Goal: Check status: Check status

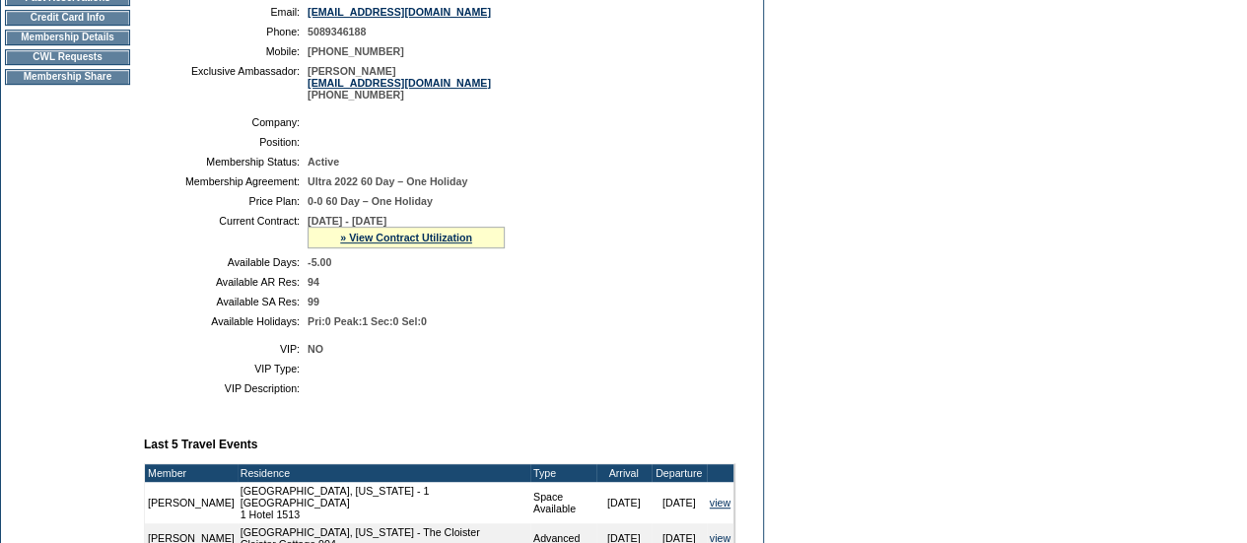
scroll to position [337, 0]
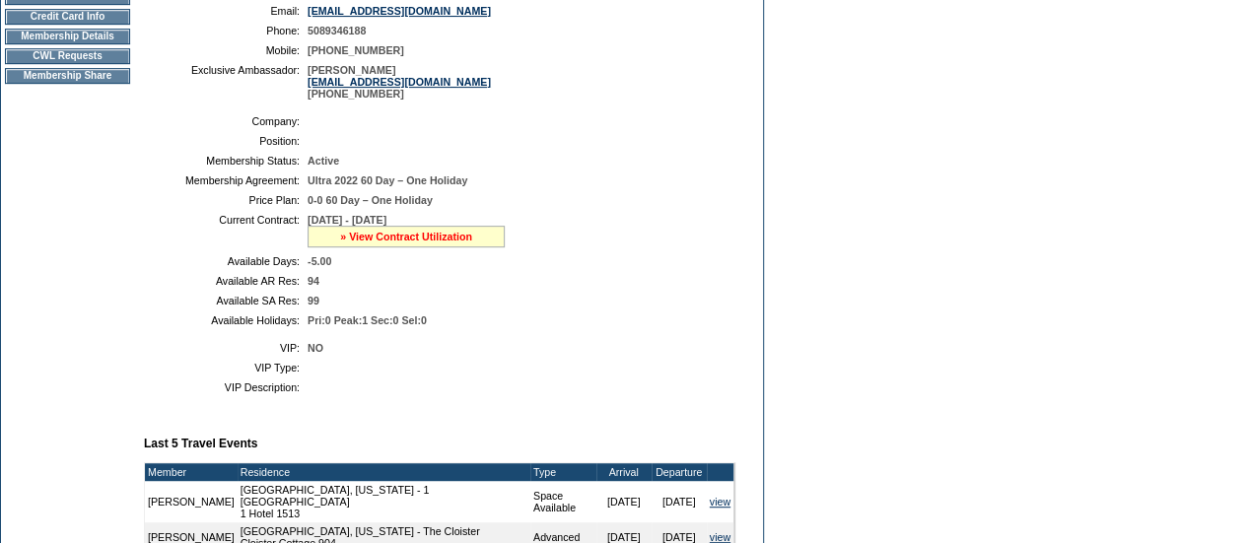
click at [375, 243] on link "» View Contract Utilization" at bounding box center [406, 237] width 132 height 12
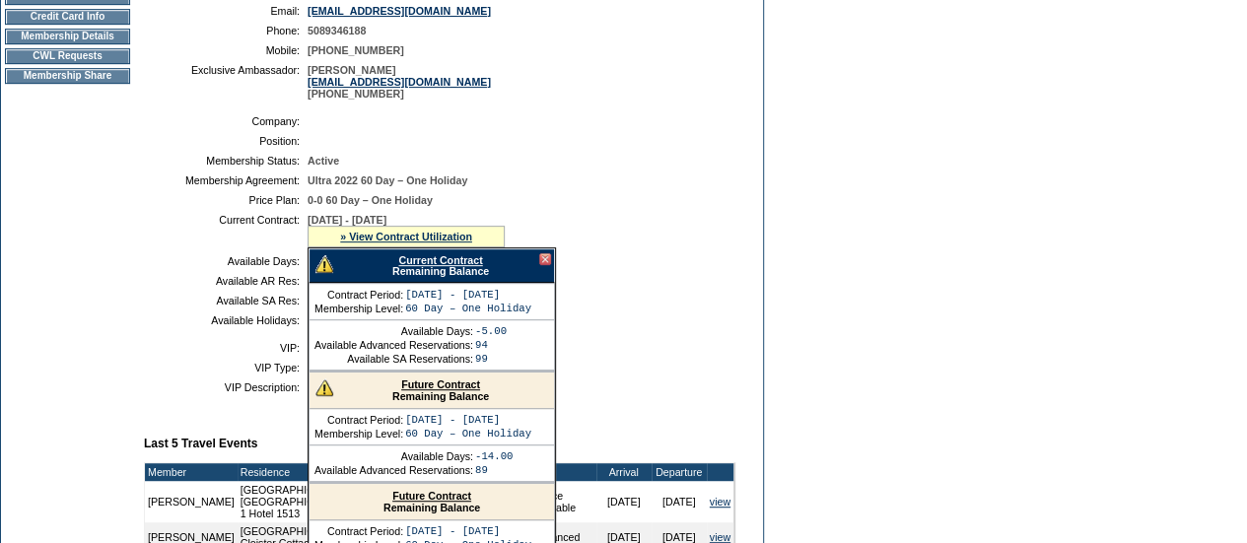
click at [430, 390] on link "Future Contract" at bounding box center [440, 385] width 79 height 12
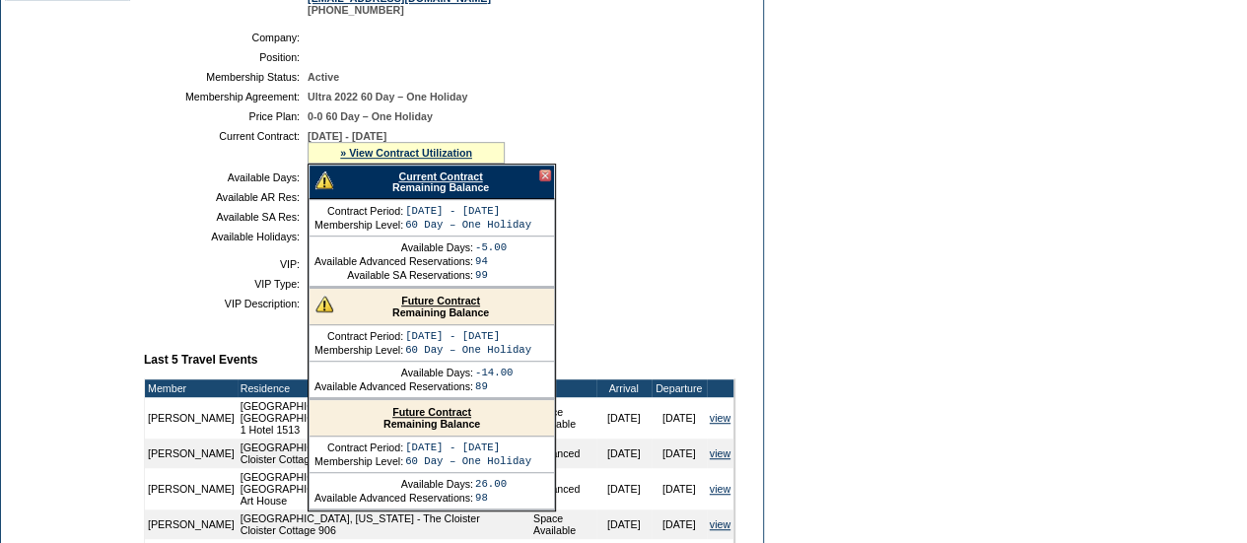
drag, startPoint x: 525, startPoint y: 349, endPoint x: 399, endPoint y: 345, distance: 125.3
click at [399, 342] on tr "Contract Period: [DATE] - [DATE]" at bounding box center [423, 336] width 217 height 12
copy tr ": [DATE] - [DATE]"
click at [468, 307] on link "Future Contract" at bounding box center [440, 301] width 79 height 12
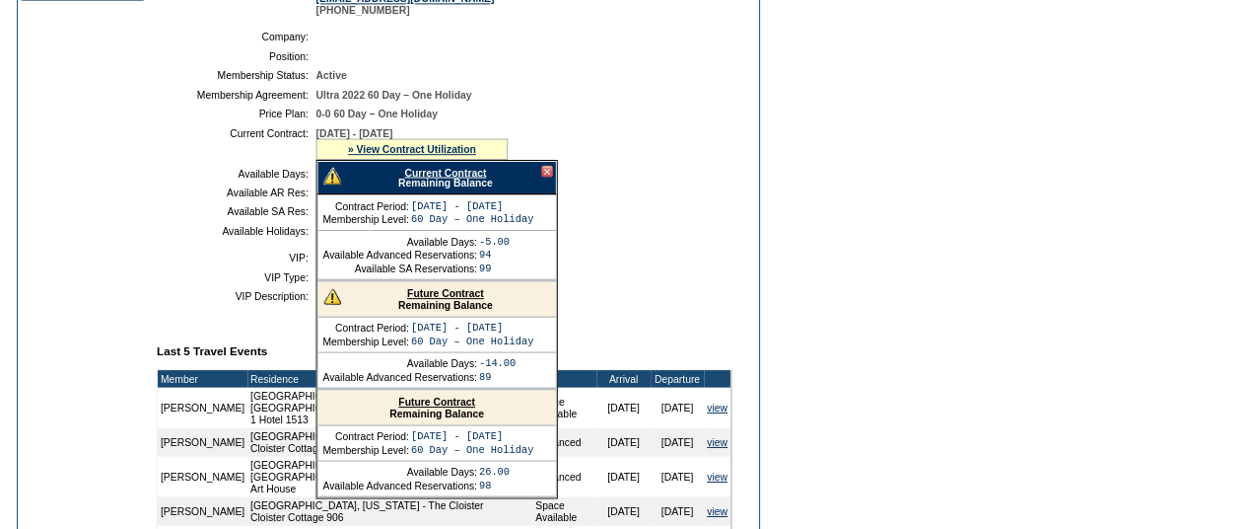
scroll to position [0, 0]
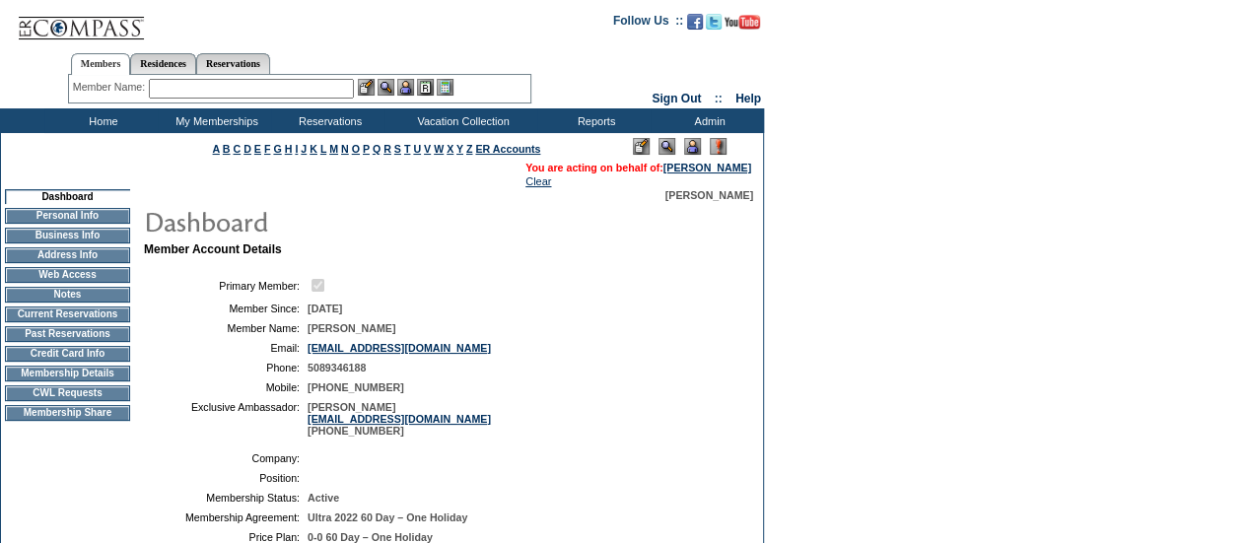
click at [199, 84] on input "text" at bounding box center [251, 89] width 205 height 20
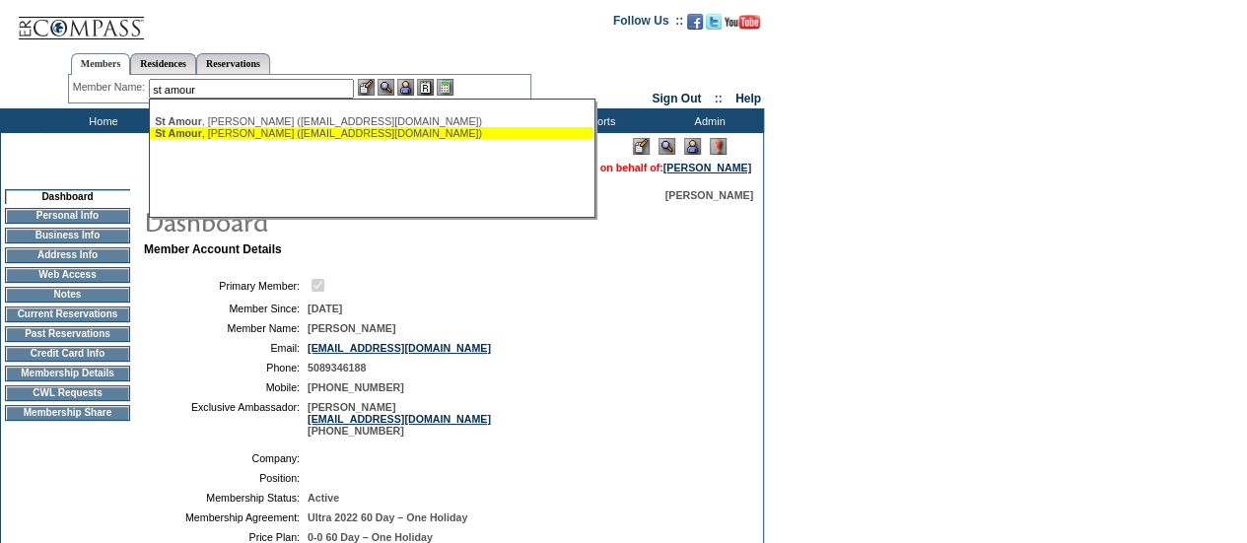
click at [199, 133] on span "St Amour" at bounding box center [178, 133] width 47 height 12
type input "St Amour, [PERSON_NAME] ([EMAIL_ADDRESS][DOMAIN_NAME])"
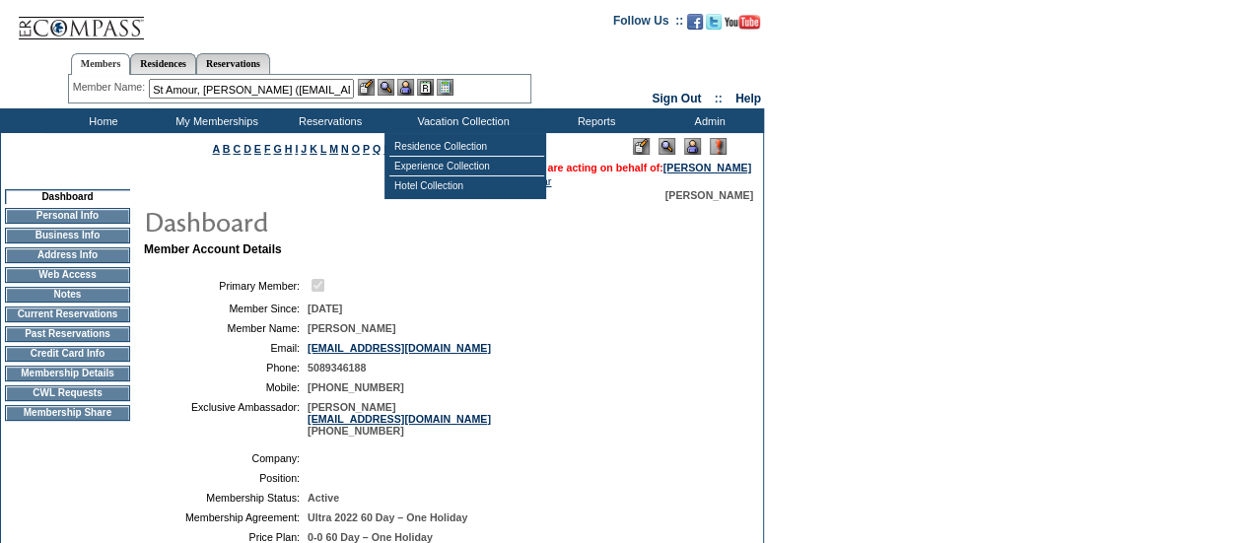
click at [412, 94] on img at bounding box center [405, 87] width 17 height 17
click at [393, 86] on img at bounding box center [386, 87] width 17 height 17
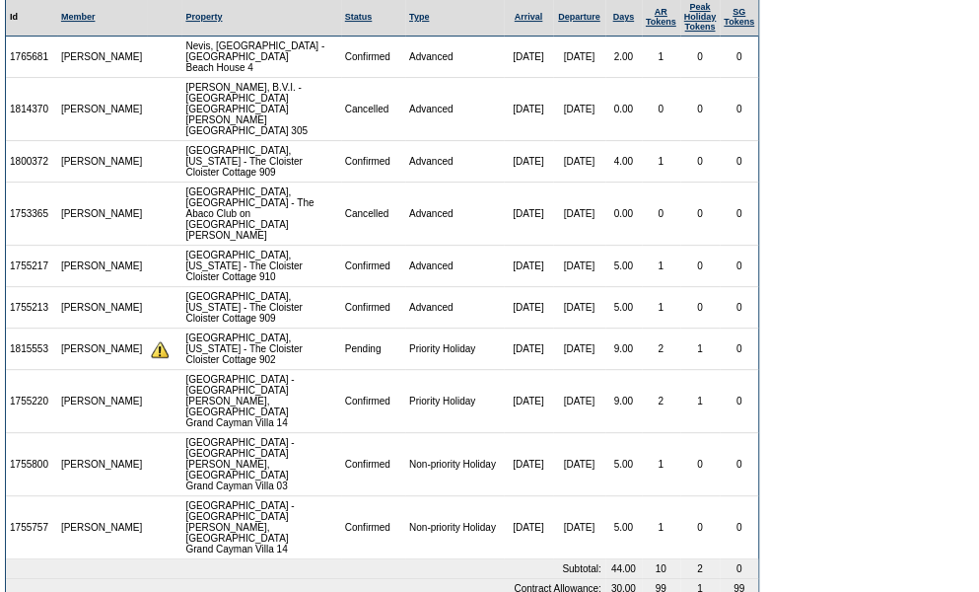
scroll to position [147, 0]
